Goal: Transaction & Acquisition: Purchase product/service

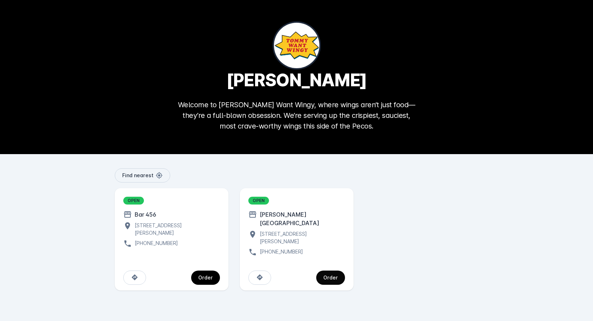
click at [334, 269] on span "continue" at bounding box center [330, 277] width 29 height 17
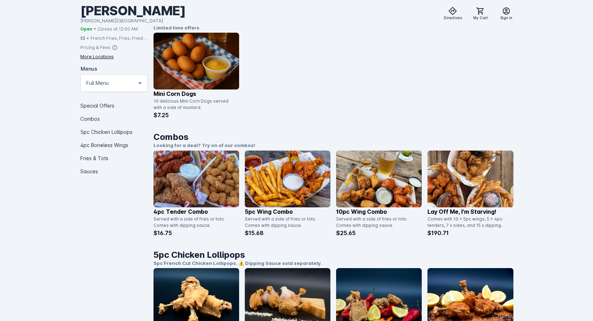
scroll to position [187, 0]
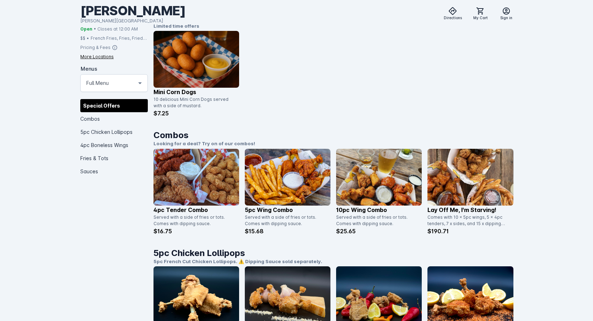
click at [352, 196] on img at bounding box center [379, 177] width 86 height 57
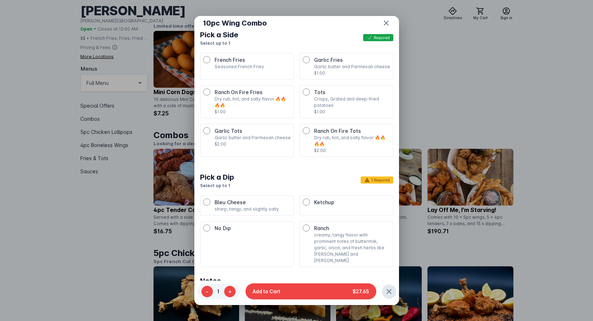
scroll to position [363, 0]
click at [310, 226] on div "Ranch creamy, tangy flavor with prominent notes of buttermilk, garlic, onion, a…" at bounding box center [346, 244] width 87 height 39
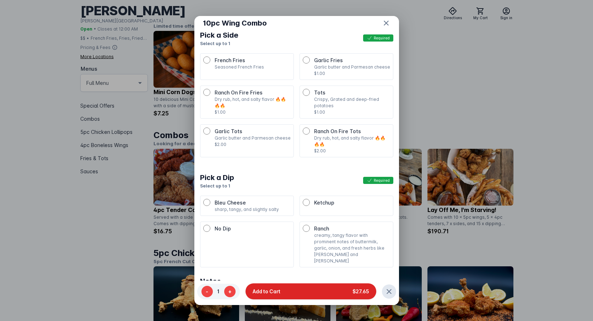
click at [314, 295] on button "Add to Cart $27.65" at bounding box center [311, 292] width 131 height 16
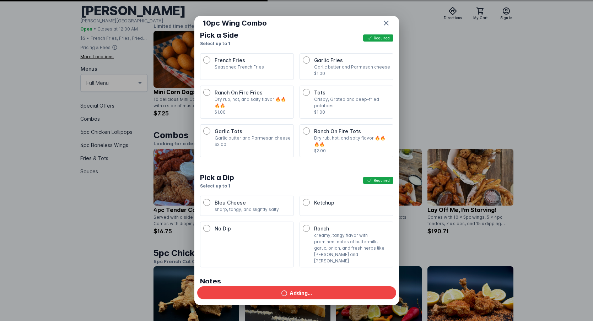
scroll to position [187, 0]
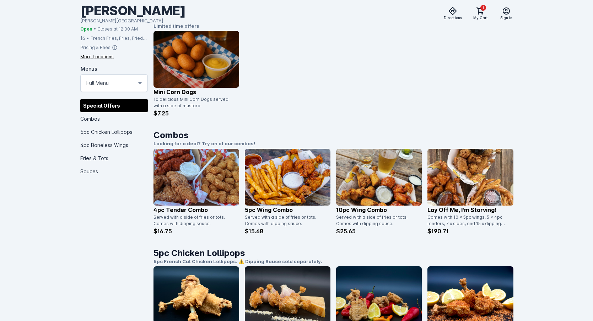
click at [280, 192] on img at bounding box center [288, 177] width 86 height 57
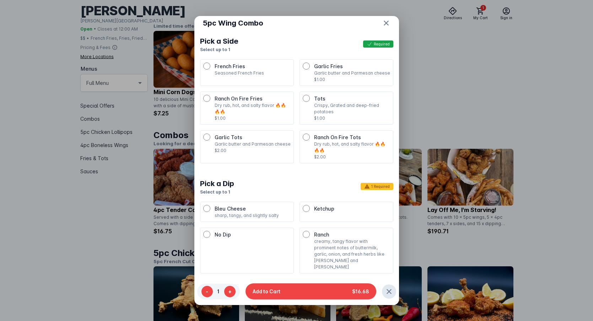
scroll to position [338, 0]
click at [252, 213] on p "sharp, tangy, and slightly salty" at bounding box center [253, 216] width 76 height 6
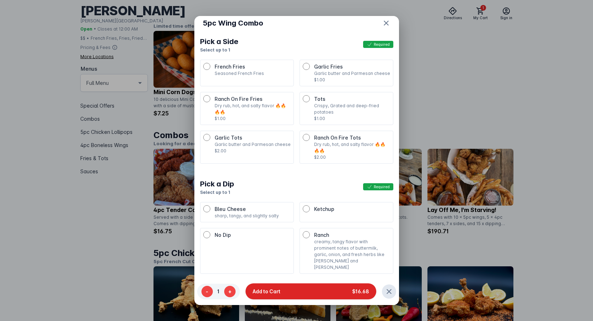
click at [293, 293] on button "Add to Cart $16.68" at bounding box center [311, 292] width 131 height 16
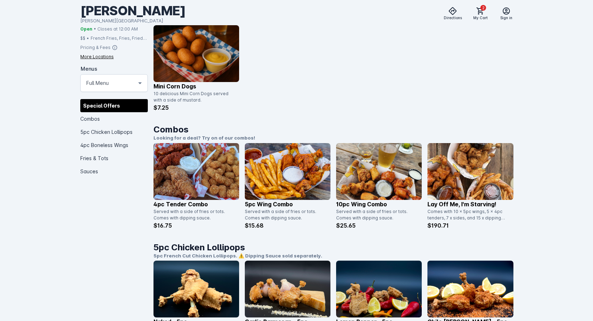
scroll to position [189, 0]
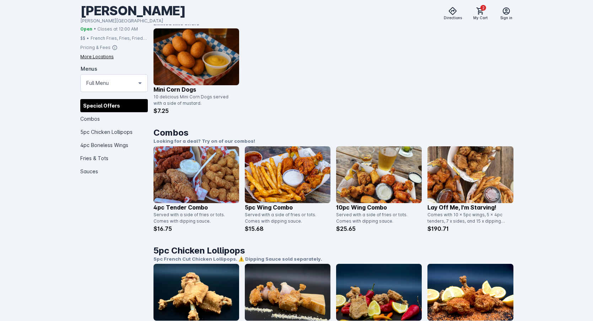
click at [177, 92] on p "Mini Corn Dogs" at bounding box center [197, 89] width 86 height 9
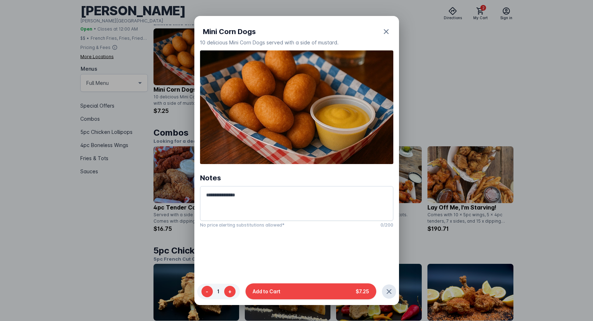
scroll to position [0, 0]
click at [280, 289] on span "Add to Cart" at bounding box center [267, 291] width 28 height 7
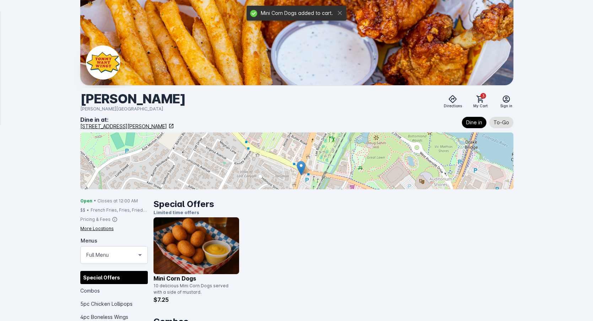
scroll to position [189, 0]
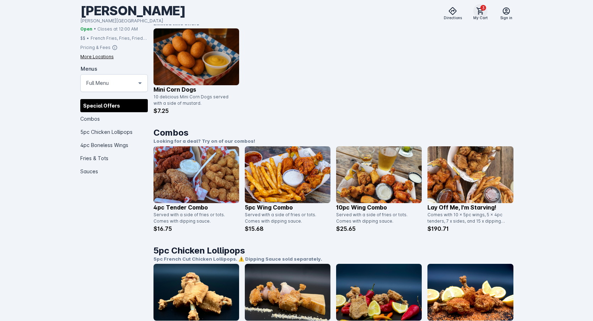
click at [483, 12] on icon at bounding box center [480, 11] width 9 height 9
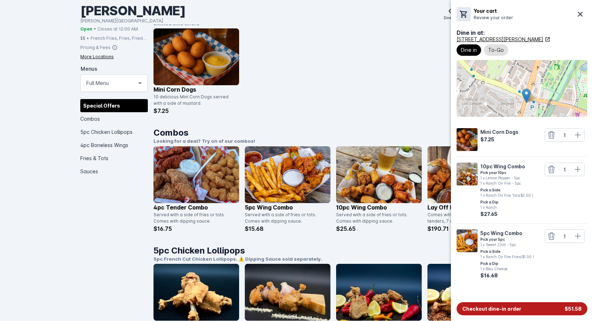
click at [527, 309] on button "Checkout dine-in order $51.58" at bounding box center [522, 308] width 131 height 13
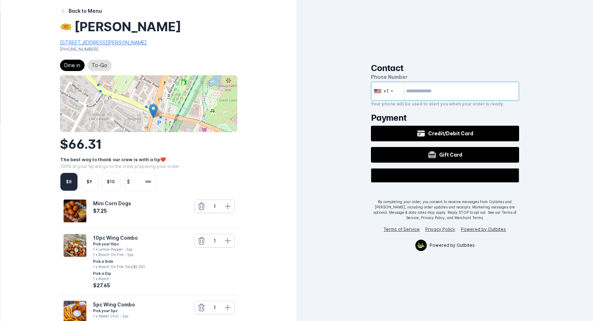
click at [441, 93] on input "tel" at bounding box center [445, 91] width 148 height 19
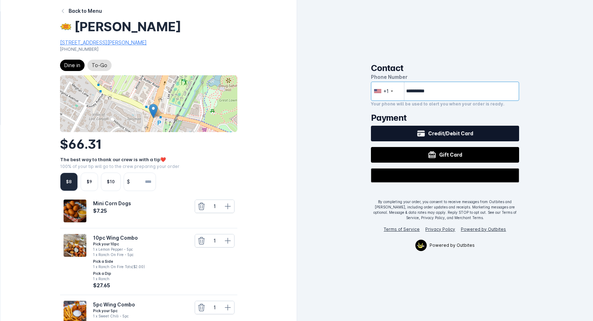
type input "**********"
click at [472, 137] on div "Credit/Debit Card" at bounding box center [445, 133] width 56 height 9
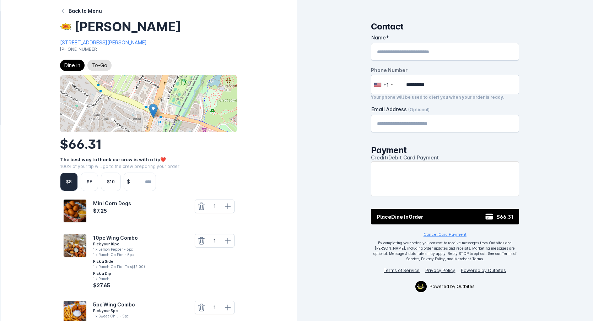
click at [446, 56] on div "Name" at bounding box center [445, 51] width 136 height 17
type input "**********"
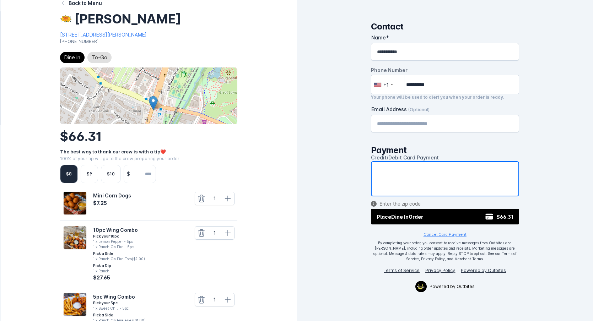
scroll to position [9, 0]
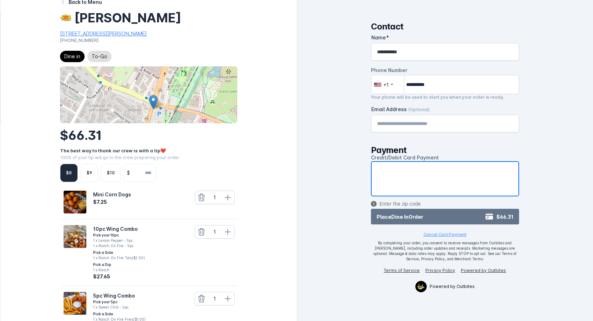
click at [415, 211] on button "Place Dine In Order $66.31" at bounding box center [445, 217] width 148 height 16
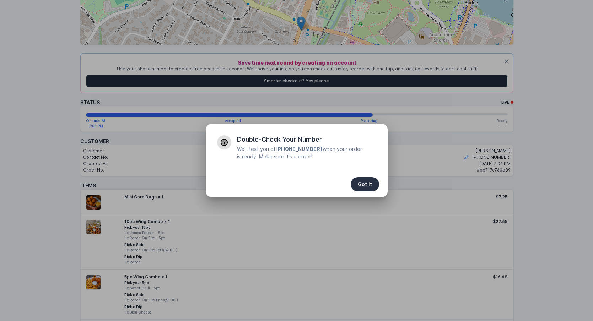
click at [371, 187] on span "Got it" at bounding box center [365, 184] width 14 height 5
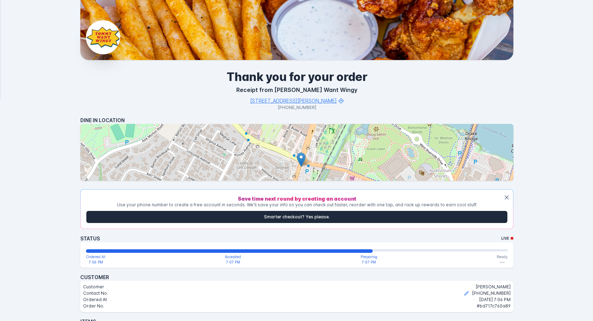
scroll to position [21, 0]
